Goal: Information Seeking & Learning: Find specific fact

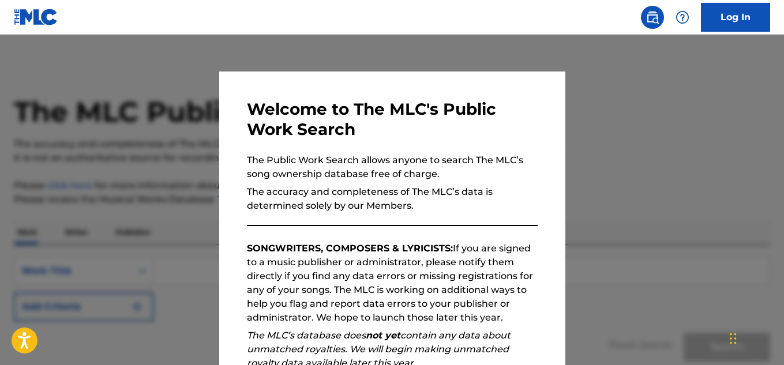
click at [589, 161] on div at bounding box center [392, 217] width 784 height 365
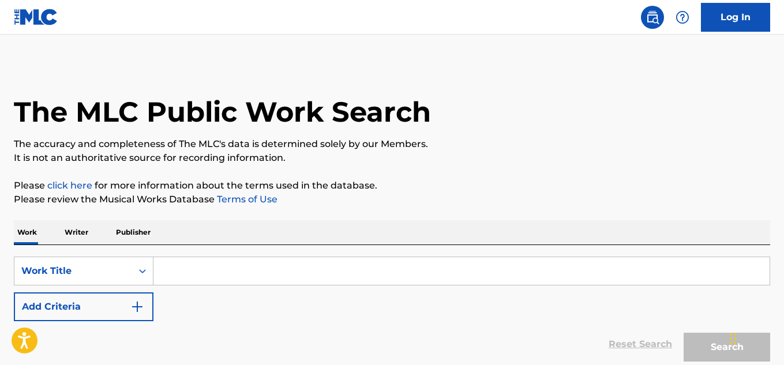
click at [234, 272] on input "Search Form" at bounding box center [461, 271] width 616 height 28
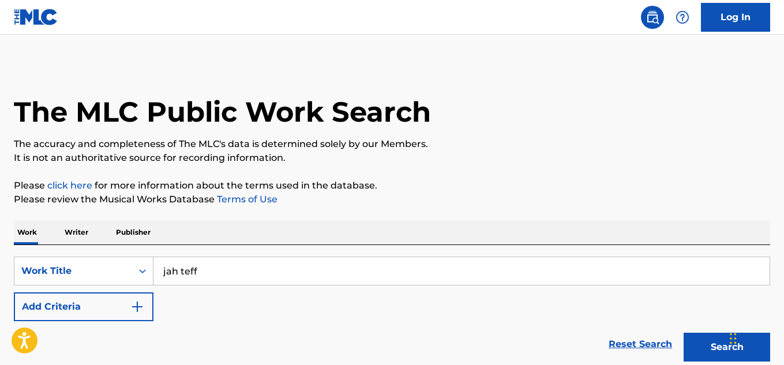
type input "jah teff"
click at [77, 232] on p "Writer" at bounding box center [76, 232] width 31 height 24
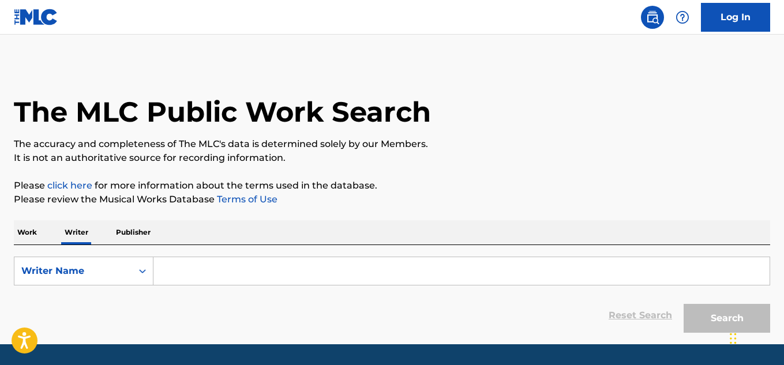
click at [168, 274] on input "Search Form" at bounding box center [461, 271] width 616 height 28
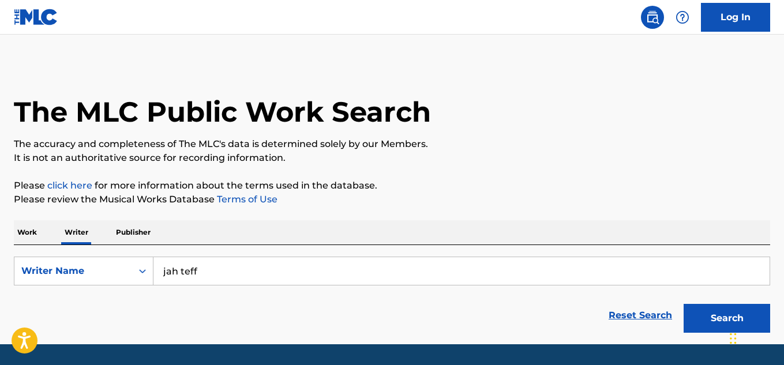
click at [692, 327] on button "Search" at bounding box center [726, 318] width 86 height 29
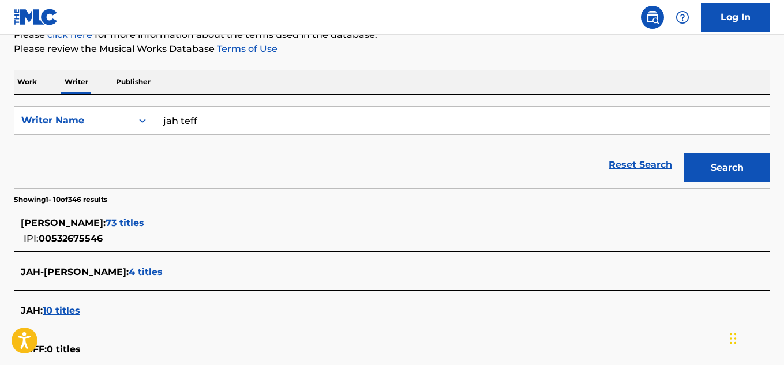
scroll to position [148, 0]
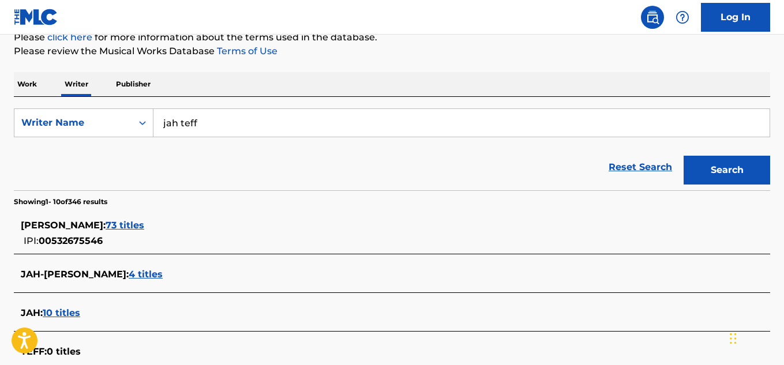
click at [317, 116] on input "jah teff" at bounding box center [461, 123] width 616 height 28
type input "j"
type input "[PERSON_NAME]"
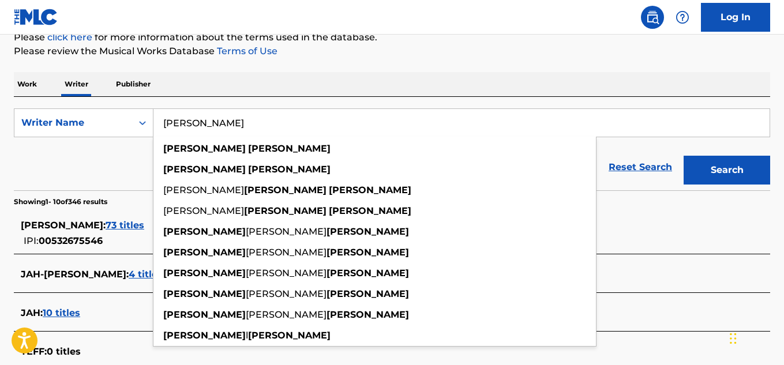
click at [245, 122] on input "[PERSON_NAME]" at bounding box center [461, 123] width 616 height 28
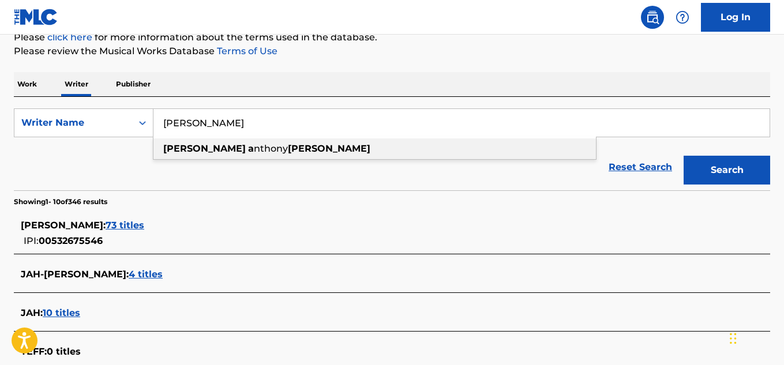
click at [254, 147] on span "nthony" at bounding box center [271, 148] width 34 height 11
type input "[PERSON_NAME] [PERSON_NAME]"
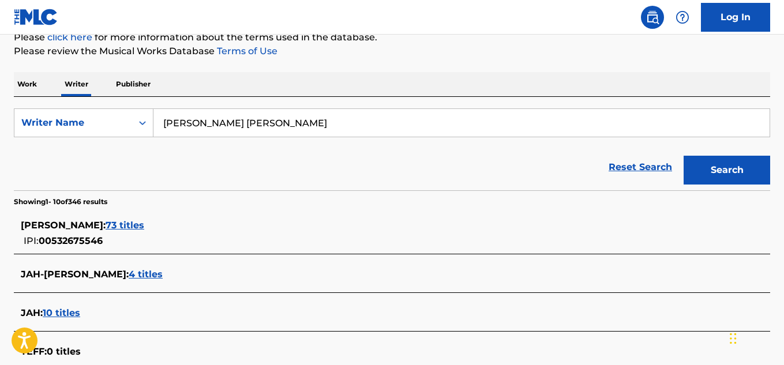
click at [695, 170] on button "Search" at bounding box center [726, 170] width 86 height 29
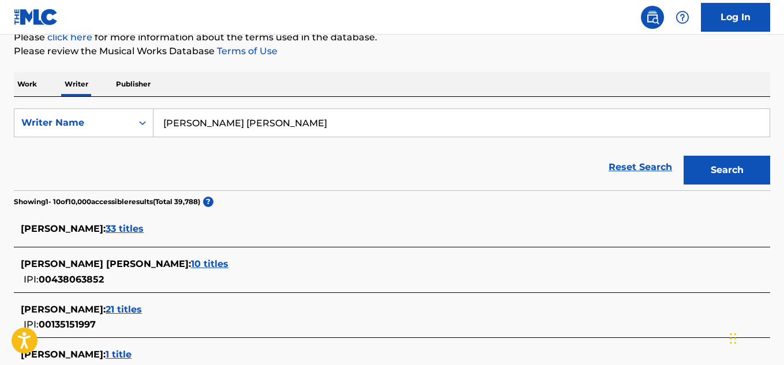
click at [191, 263] on span "10 titles" at bounding box center [209, 263] width 37 height 11
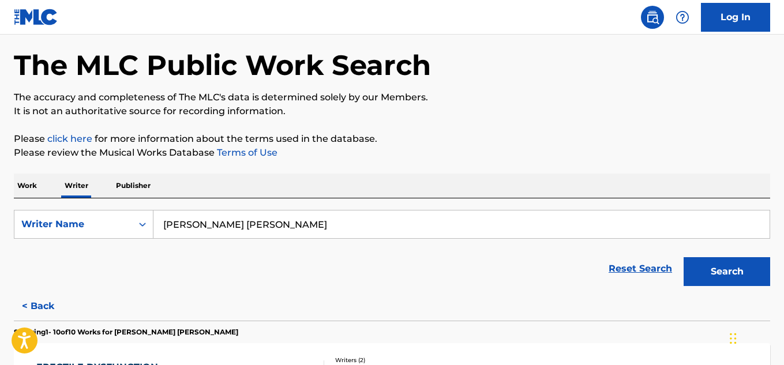
scroll to position [44, 0]
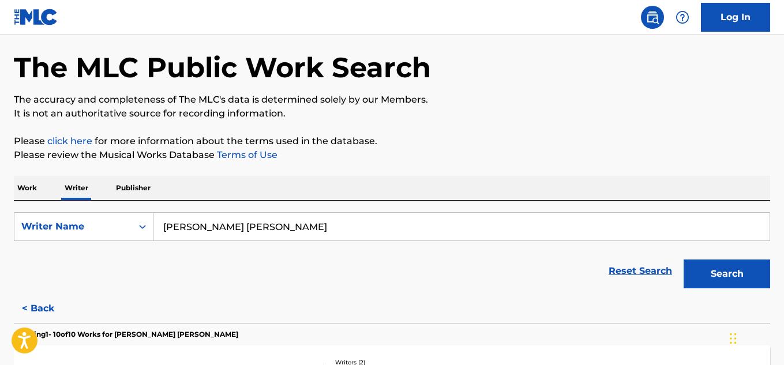
click at [135, 189] on p "Publisher" at bounding box center [133, 188] width 42 height 24
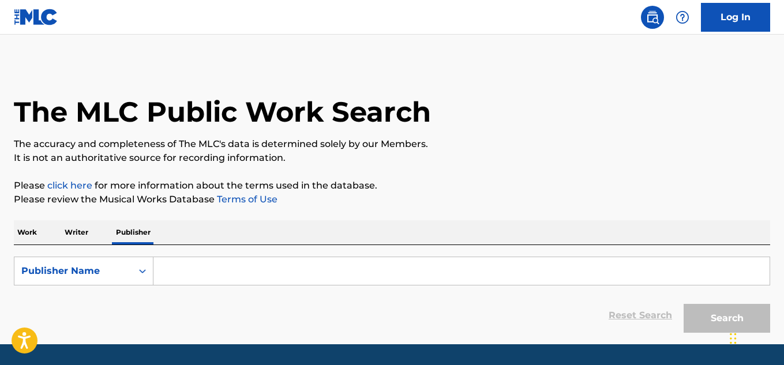
click at [175, 273] on input "Search Form" at bounding box center [461, 271] width 616 height 28
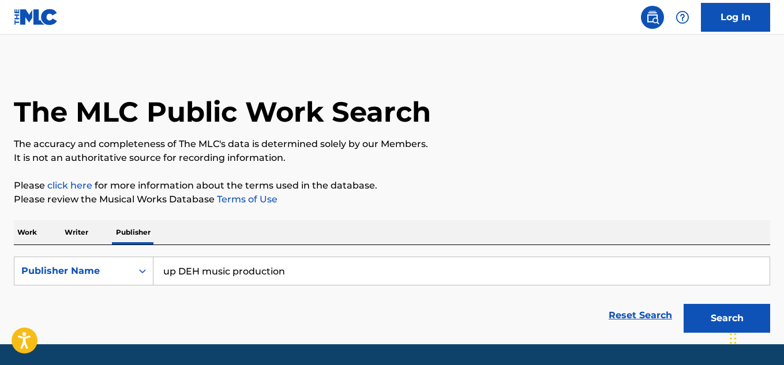
click at [311, 273] on input "up DEH music production" at bounding box center [461, 271] width 616 height 28
type input "up DEH music publishing"
click at [686, 318] on button "Search" at bounding box center [726, 318] width 86 height 29
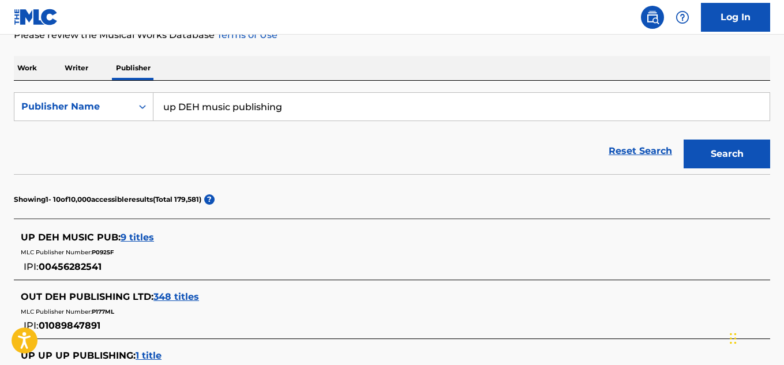
scroll to position [161, 0]
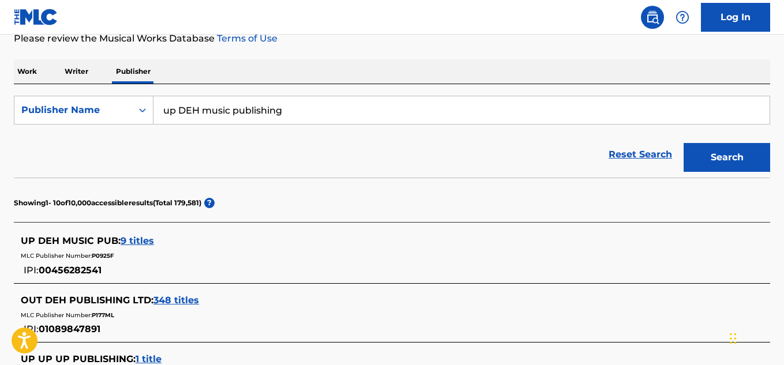
click at [140, 243] on span "9 titles" at bounding box center [137, 240] width 33 height 11
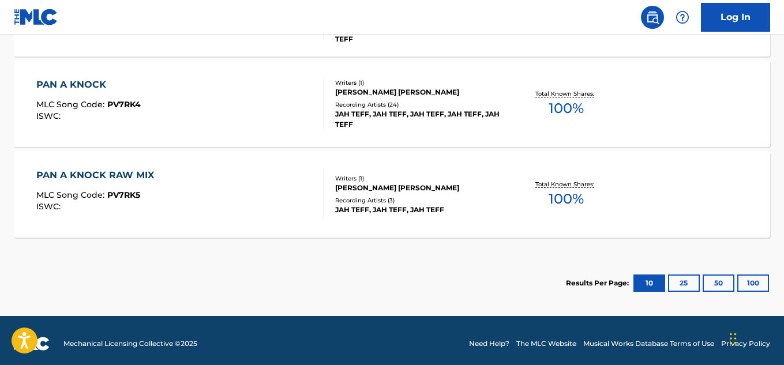
scroll to position [993, 0]
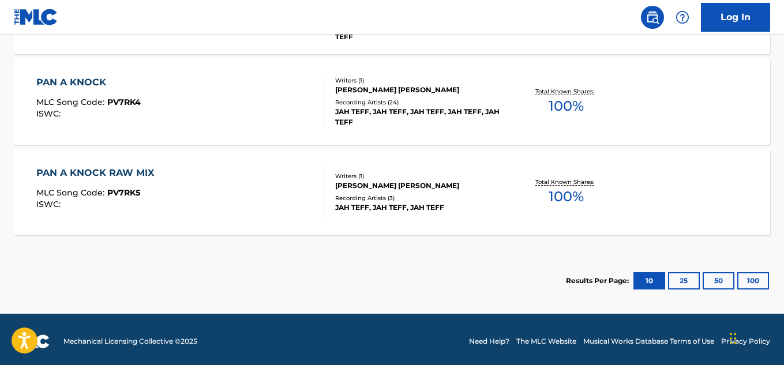
click at [678, 283] on button "25" at bounding box center [684, 280] width 32 height 17
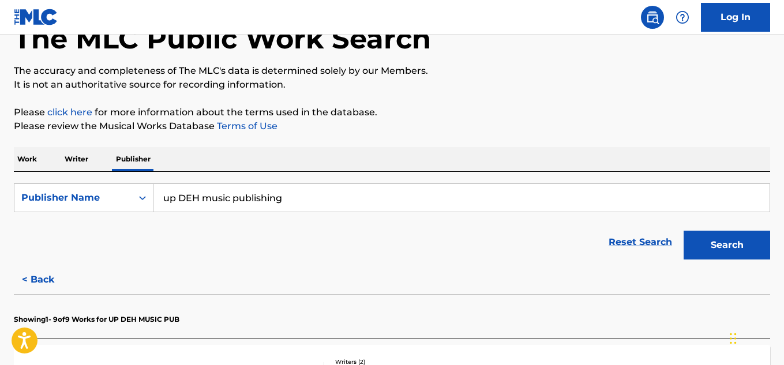
scroll to position [62, 0]
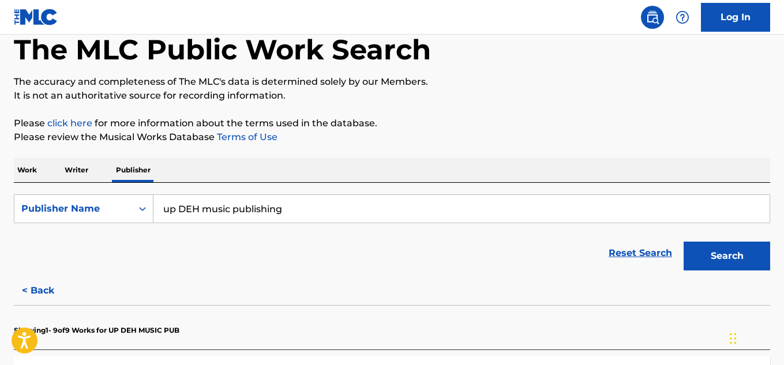
click at [29, 175] on p "Work" at bounding box center [27, 170] width 27 height 24
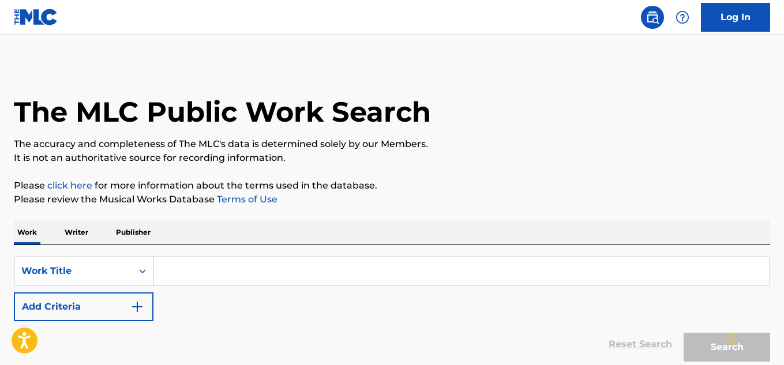
click at [160, 269] on input "Search Form" at bounding box center [461, 271] width 616 height 28
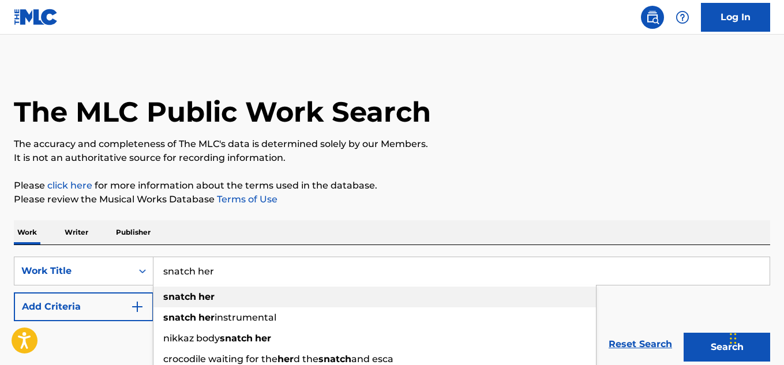
type input "snatch her"
click at [200, 300] on strong "her" at bounding box center [206, 296] width 16 height 11
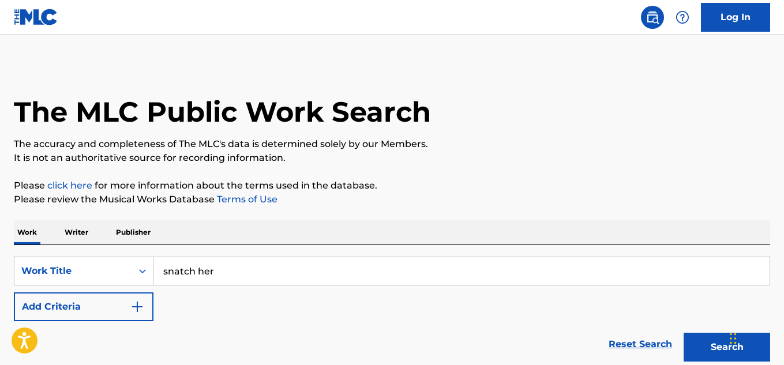
click at [694, 345] on button "Search" at bounding box center [726, 347] width 86 height 29
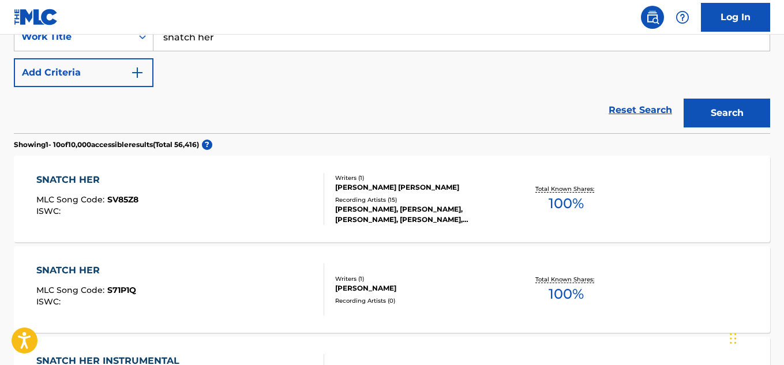
scroll to position [241, 0]
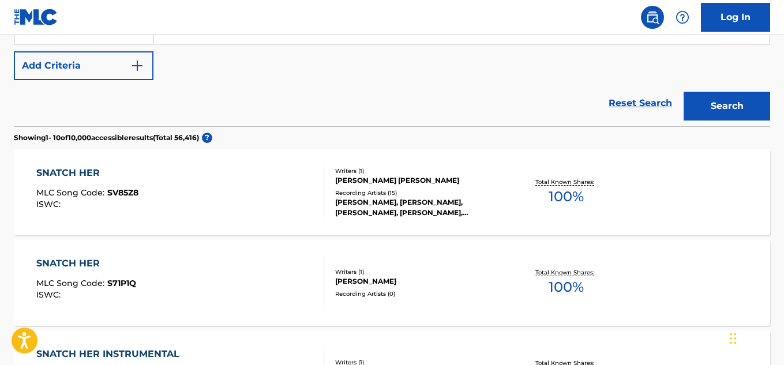
click at [376, 281] on div "[PERSON_NAME]" at bounding box center [419, 281] width 168 height 10
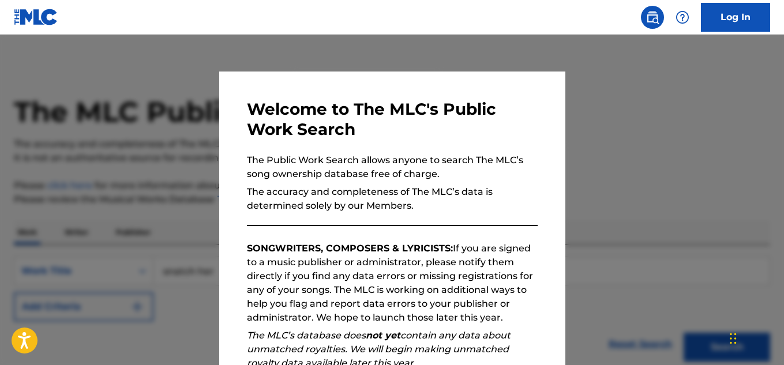
scroll to position [241, 0]
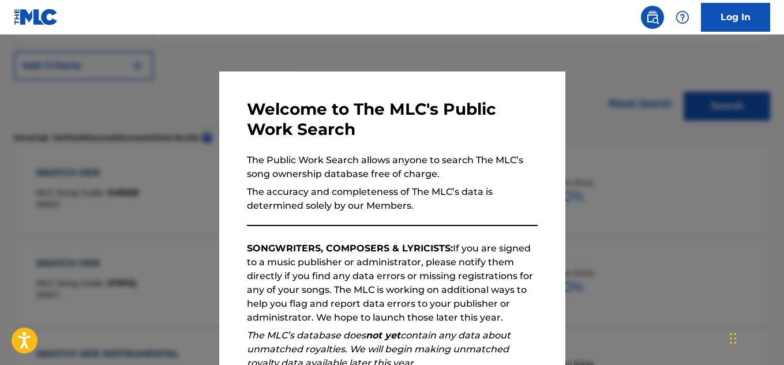
click at [574, 124] on div at bounding box center [392, 217] width 784 height 365
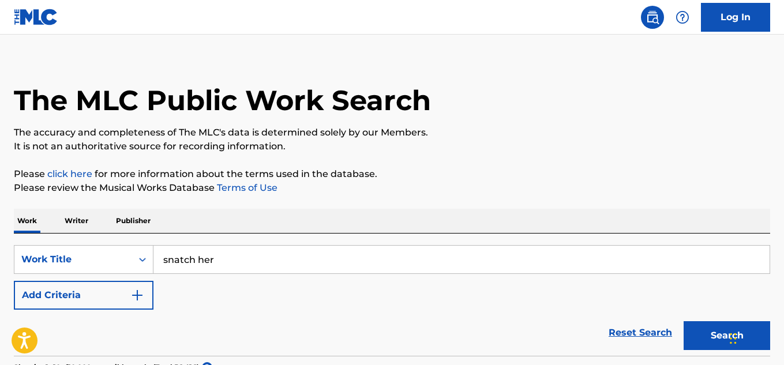
scroll to position [0, 0]
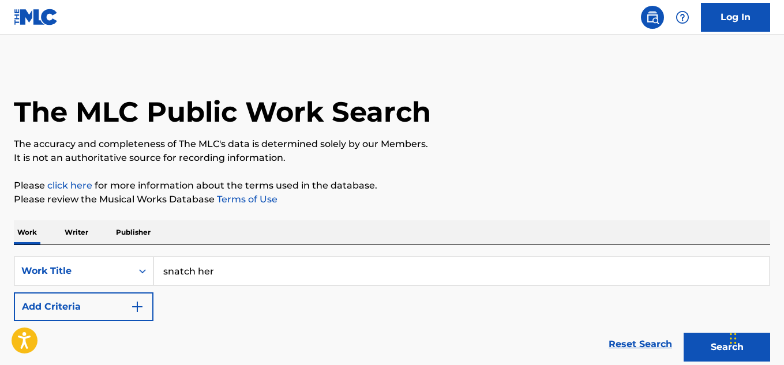
click at [77, 231] on p "Writer" at bounding box center [76, 232] width 31 height 24
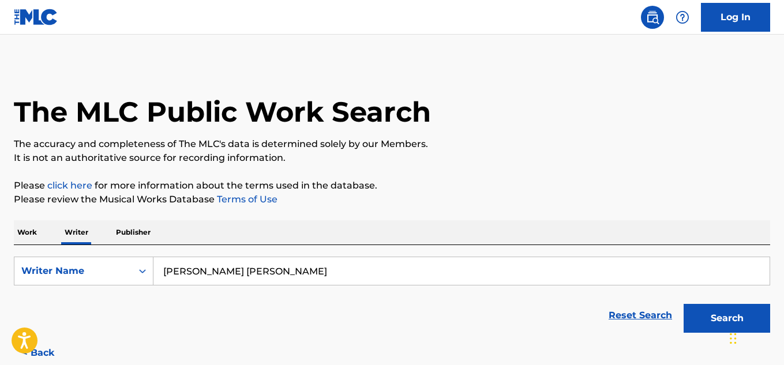
click at [694, 322] on button "Search" at bounding box center [726, 318] width 86 height 29
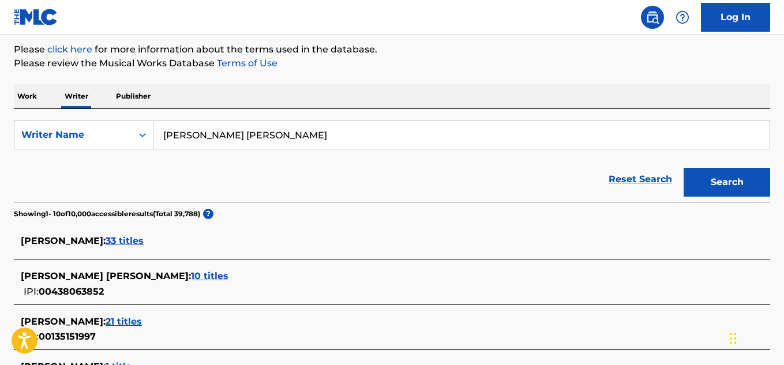
scroll to position [139, 0]
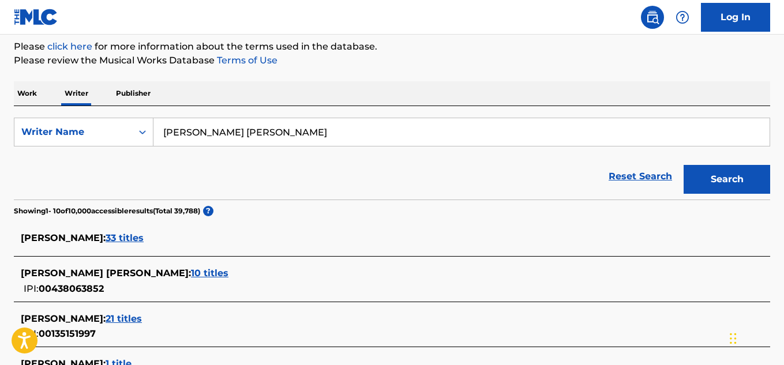
click at [191, 277] on span "10 titles" at bounding box center [209, 273] width 37 height 11
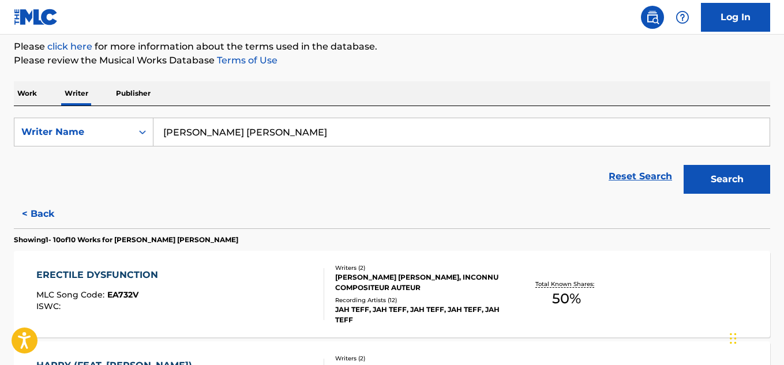
click at [357, 272] on div "[PERSON_NAME] [PERSON_NAME], INCONNU COMPOSITEUR AUTEUR" at bounding box center [419, 282] width 168 height 21
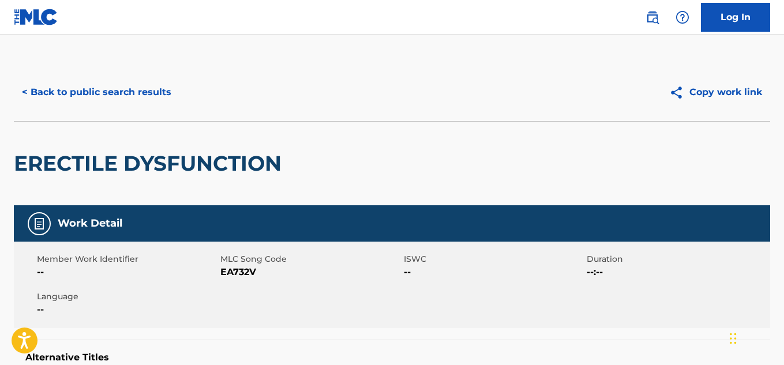
click at [21, 91] on button "< Back to public search results" at bounding box center [96, 92] width 165 height 29
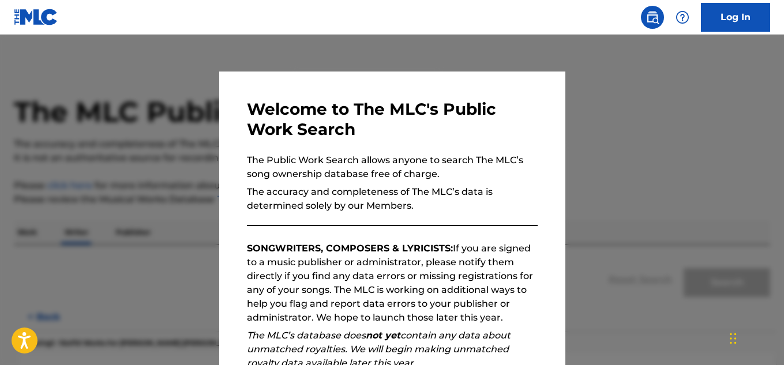
scroll to position [70, 0]
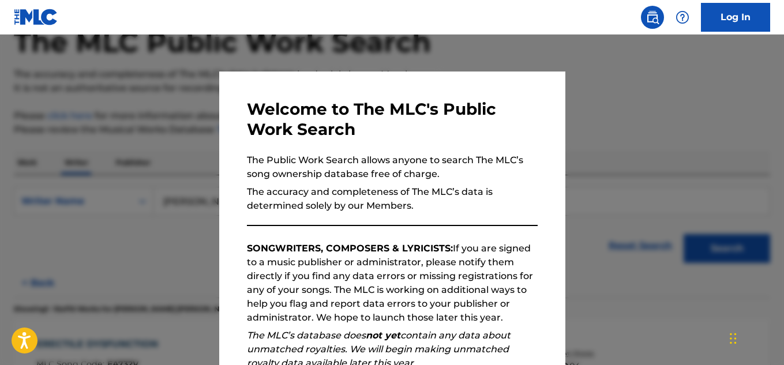
click at [582, 176] on div at bounding box center [392, 217] width 784 height 365
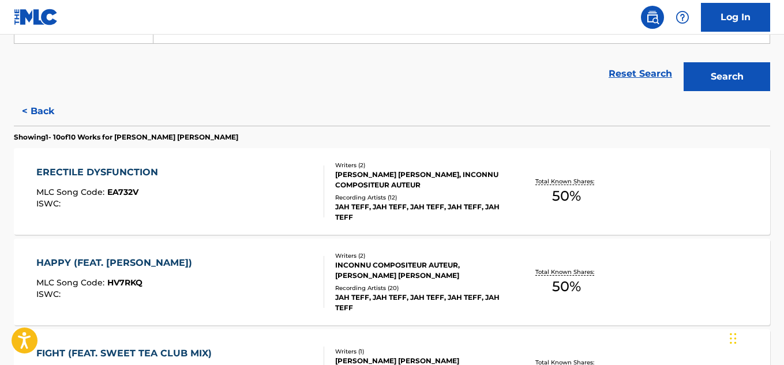
scroll to position [242, 0]
click at [360, 263] on div "INCONNU COMPOSITEUR AUTEUR, [PERSON_NAME] [PERSON_NAME]" at bounding box center [419, 269] width 168 height 21
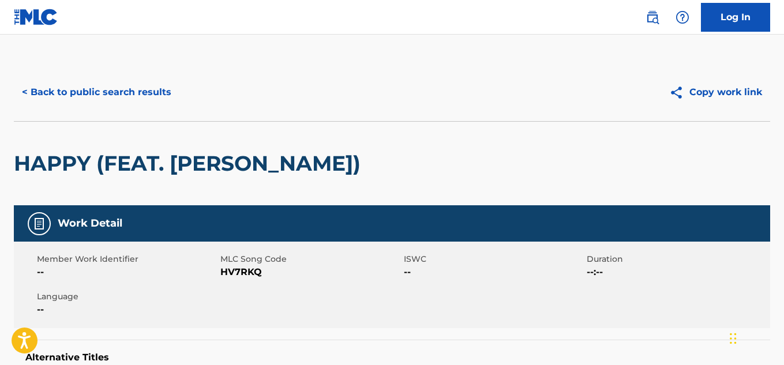
click at [25, 93] on button "< Back to public search results" at bounding box center [96, 92] width 165 height 29
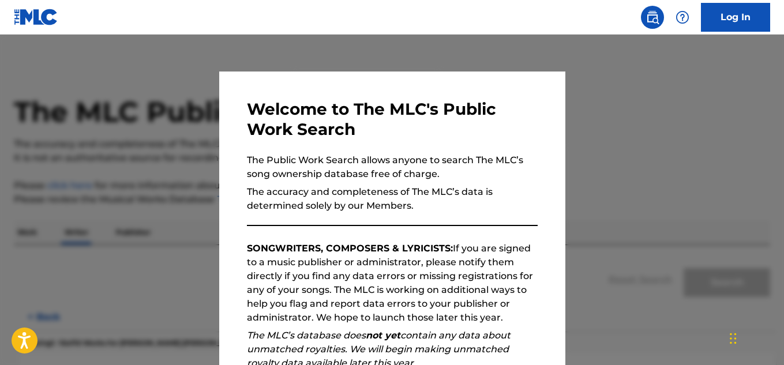
scroll to position [70, 0]
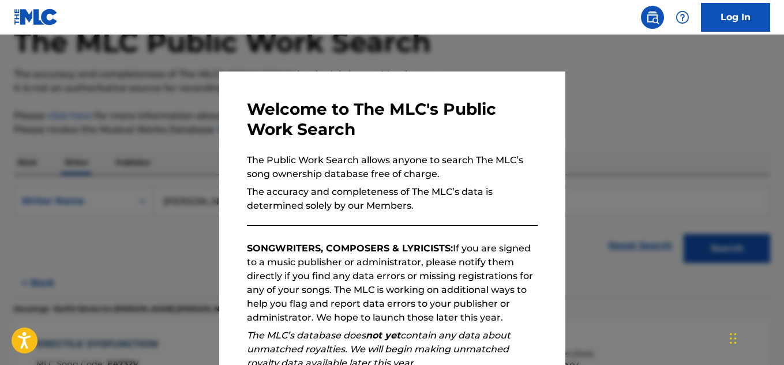
click at [605, 183] on div at bounding box center [392, 217] width 784 height 365
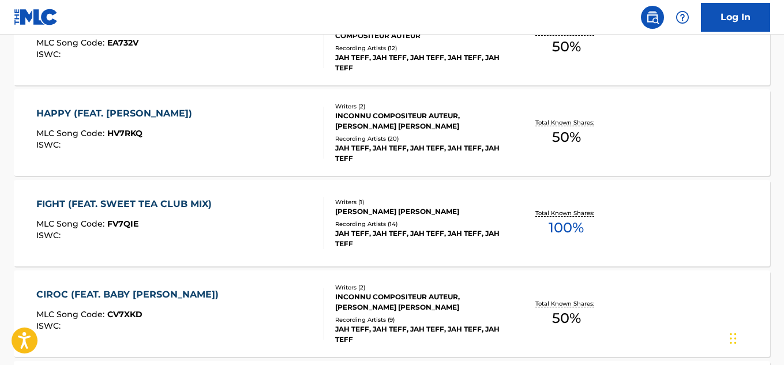
scroll to position [393, 0]
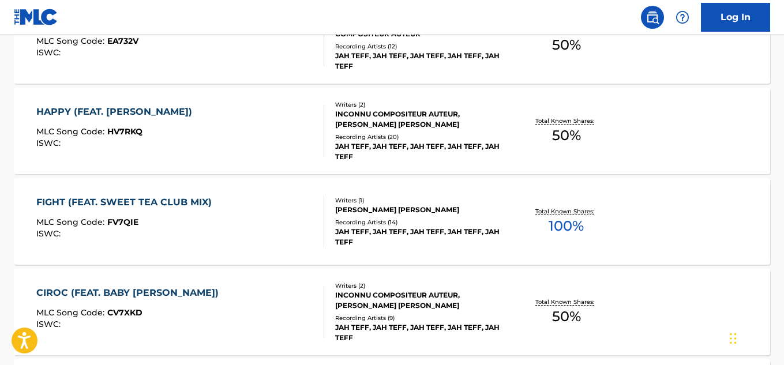
click at [347, 214] on div "[PERSON_NAME] [PERSON_NAME]" at bounding box center [419, 210] width 168 height 10
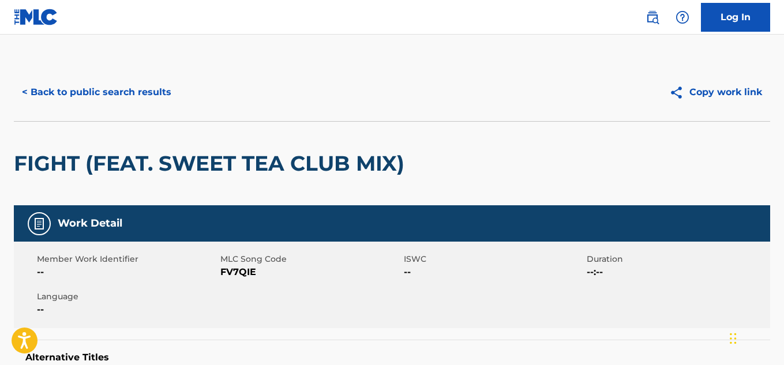
click at [436, 152] on div "FIGHT (FEAT. SWEET TEA CLUB MIX)" at bounding box center [392, 163] width 756 height 84
click at [25, 91] on button "< Back to public search results" at bounding box center [96, 92] width 165 height 29
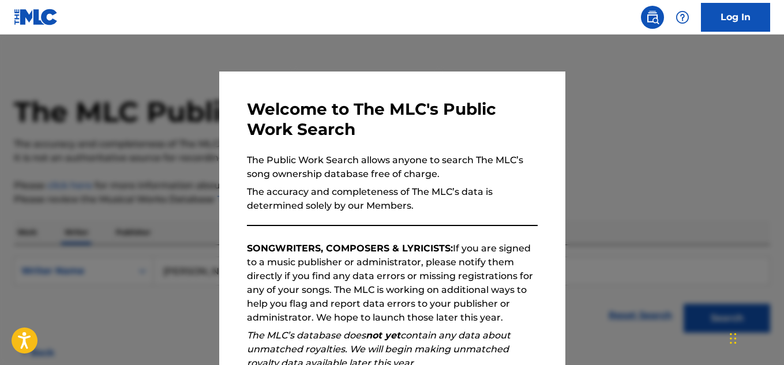
scroll to position [70, 0]
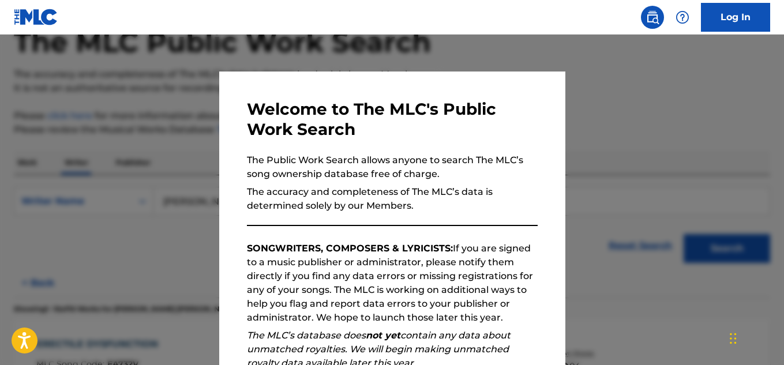
click at [618, 113] on div at bounding box center [392, 217] width 784 height 365
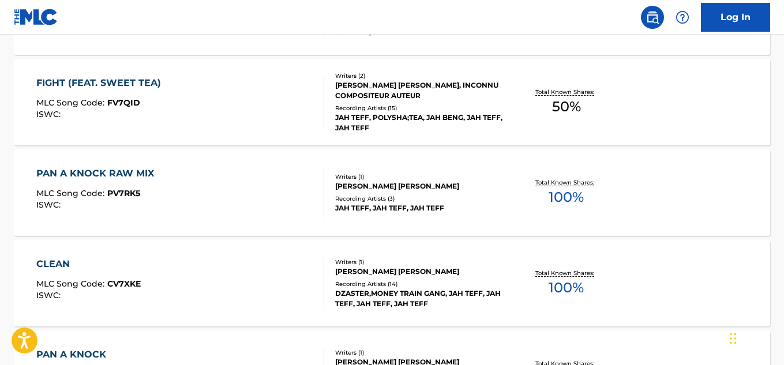
scroll to position [785, 0]
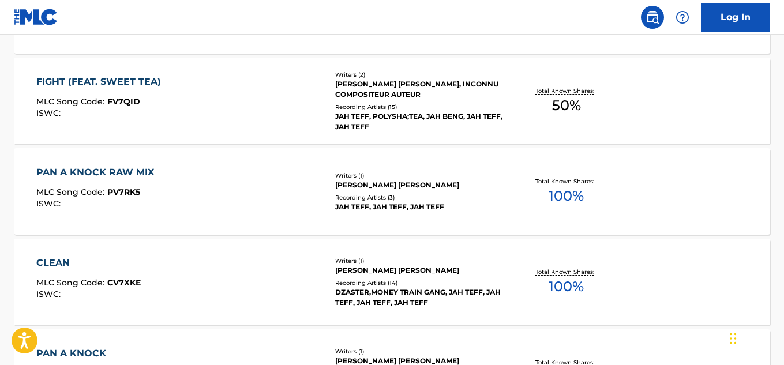
click at [375, 268] on div "[PERSON_NAME] [PERSON_NAME]" at bounding box center [419, 270] width 168 height 10
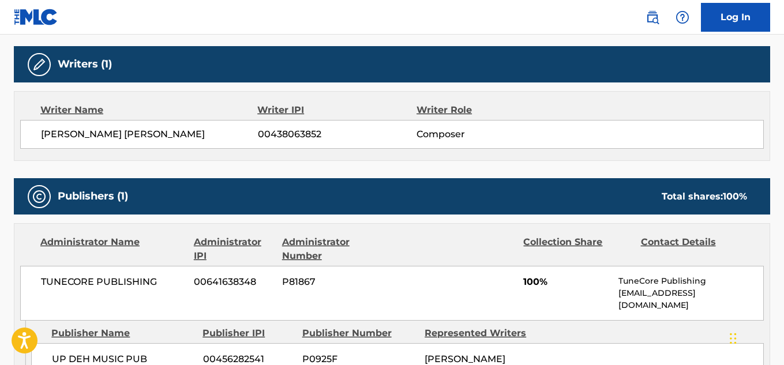
scroll to position [356, 0]
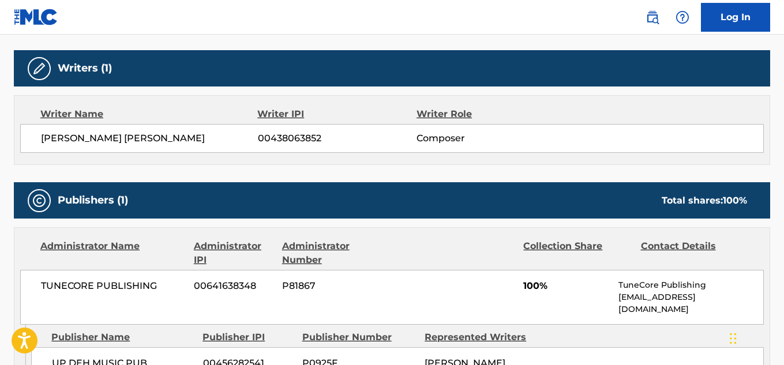
click at [466, 138] on span "Composer" at bounding box center [488, 138] width 144 height 14
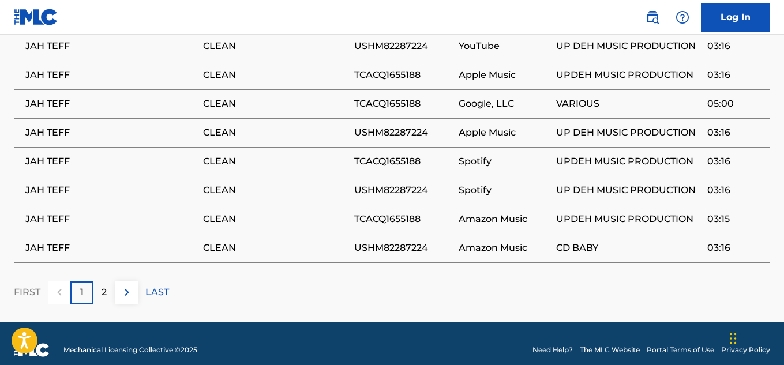
scroll to position [881, 0]
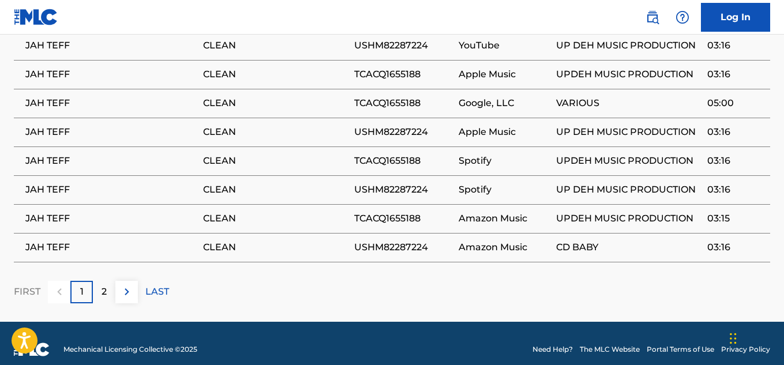
click at [104, 285] on p "2" at bounding box center [103, 292] width 5 height 14
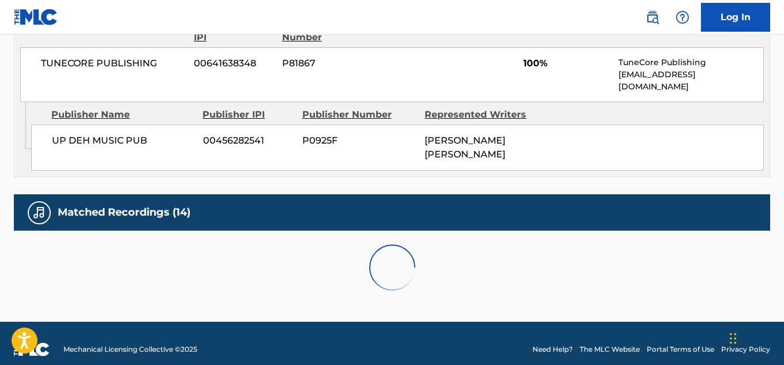
scroll to position [708, 0]
